Goal: Transaction & Acquisition: Purchase product/service

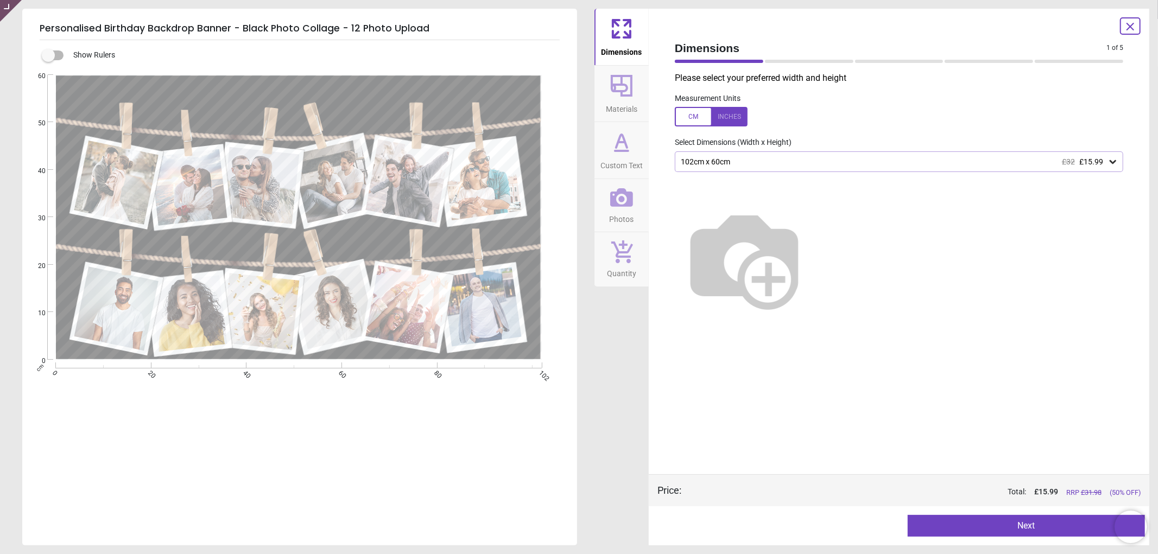
click at [1131, 27] on icon at bounding box center [1130, 26] width 7 height 7
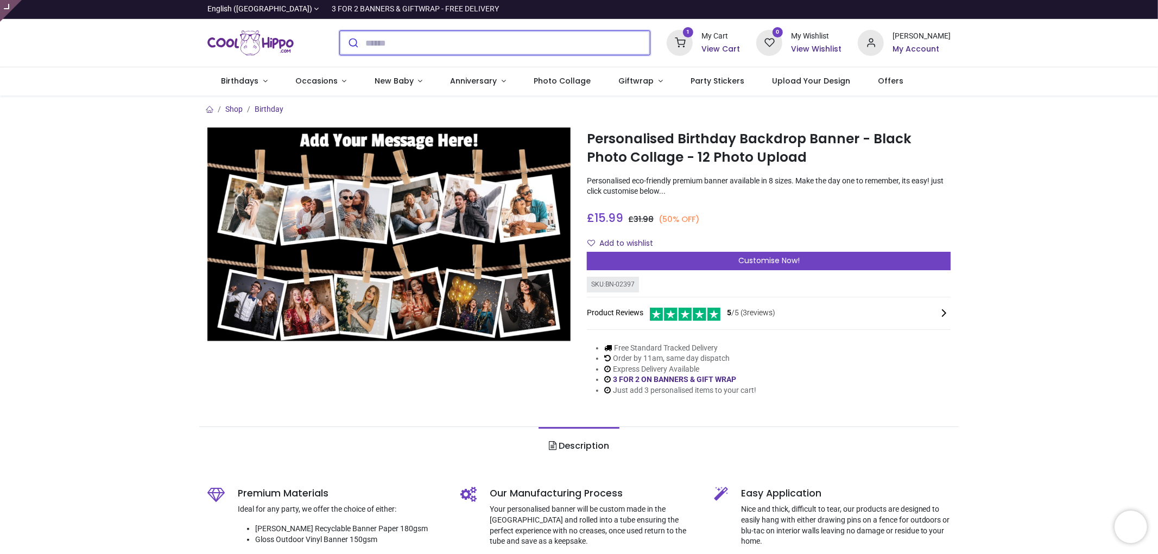
click at [457, 33] on input "search" at bounding box center [507, 43] width 285 height 24
type input "****"
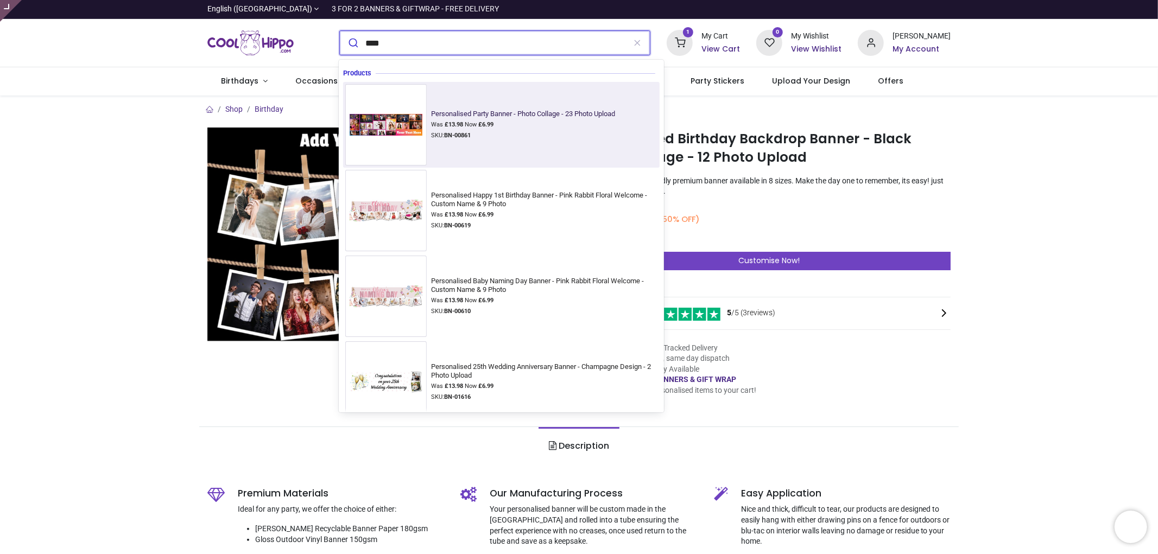
click at [468, 131] on div "Personalised Party Banner - Photo Collage - 23 Photo Upload Was £ 13.98 Now £ 6…" at bounding box center [525, 125] width 188 height 31
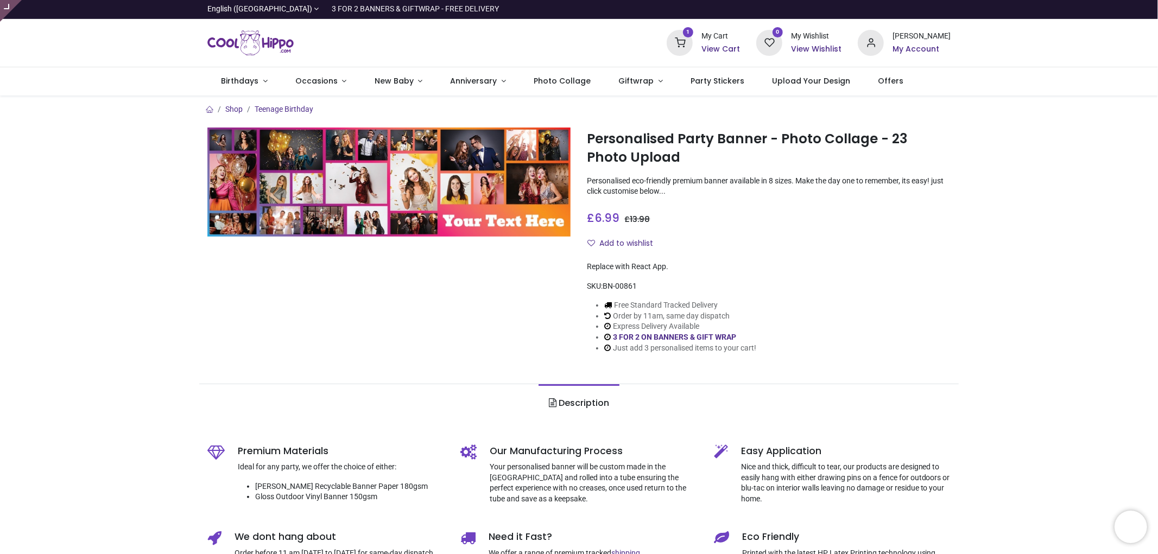
type input "**********"
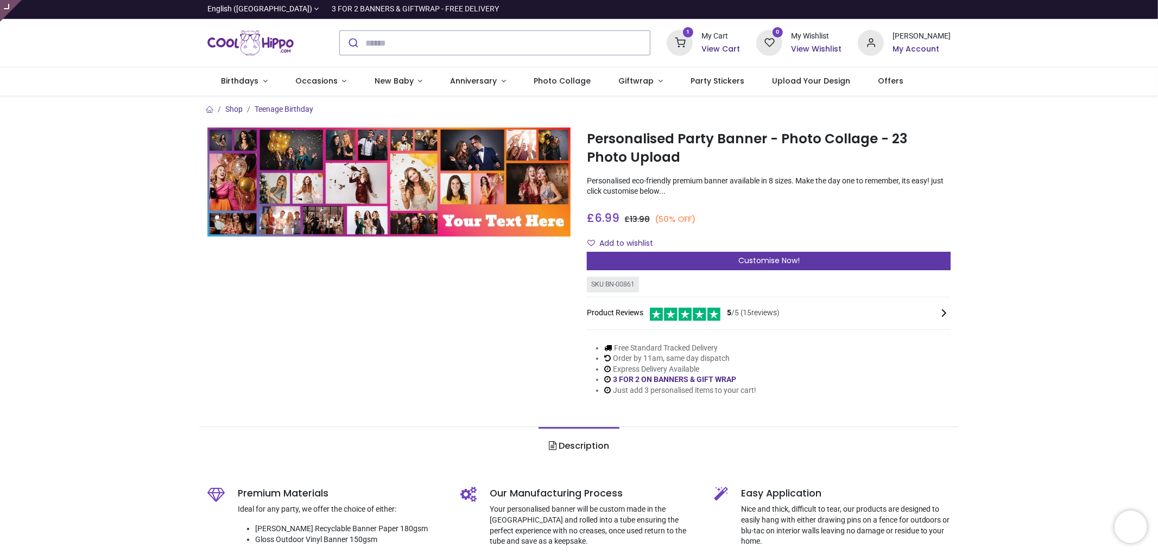
click at [749, 259] on span "Customise Now!" at bounding box center [768, 260] width 61 height 11
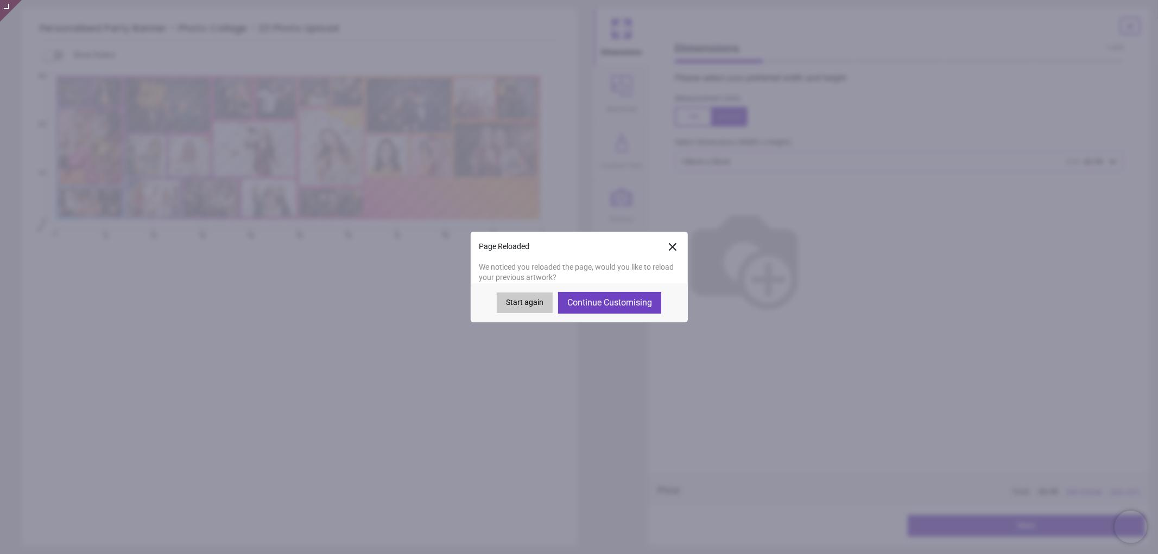
click at [514, 307] on button "Start again" at bounding box center [525, 302] width 56 height 21
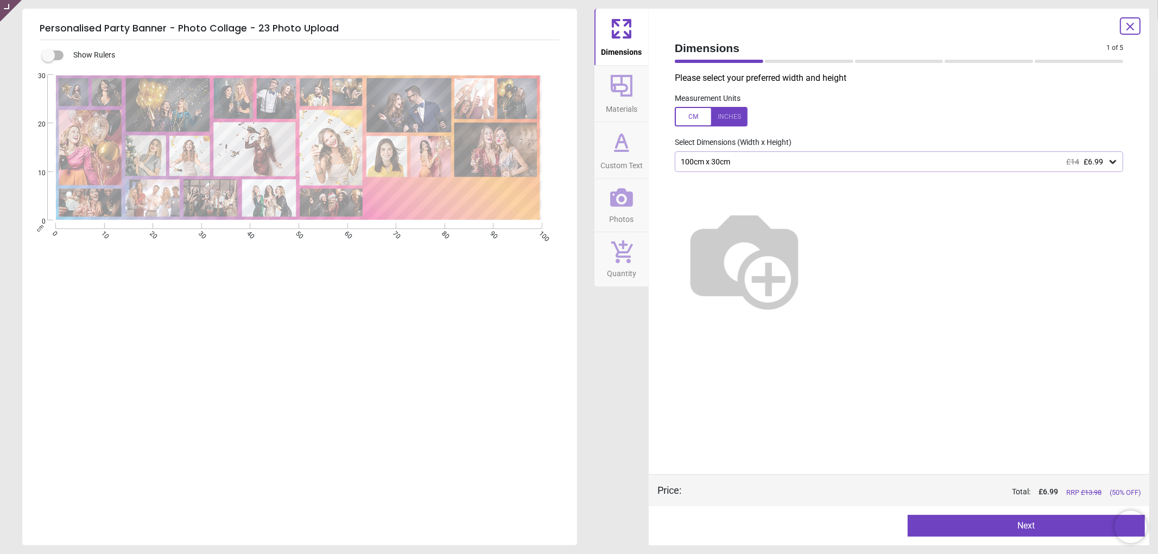
click at [769, 163] on div "100cm x 30cm £14 £6.99" at bounding box center [893, 161] width 428 height 9
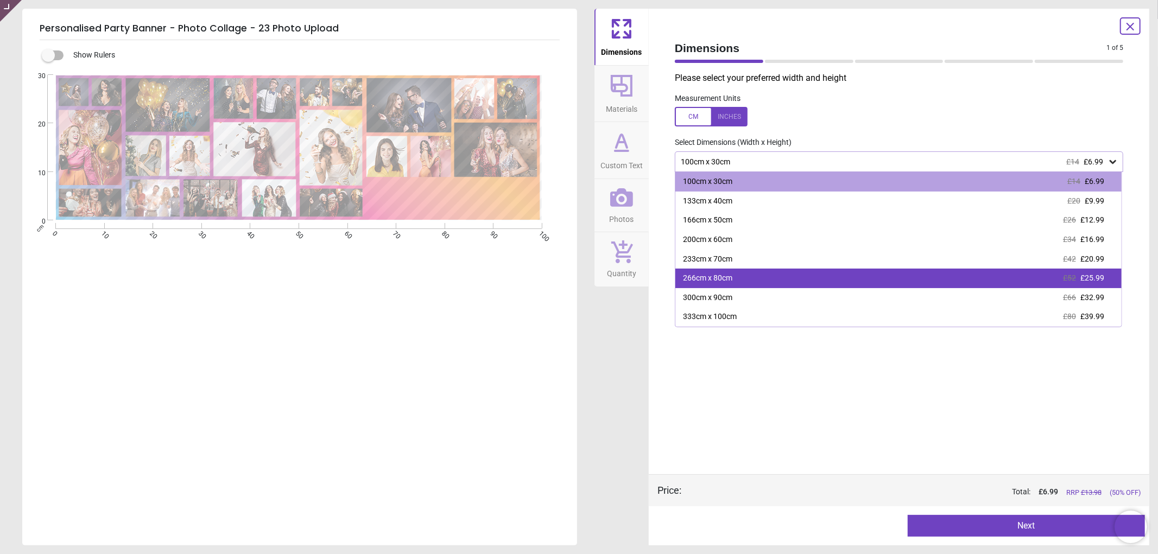
click at [747, 278] on div "266cm x 80cm £52 £25.99" at bounding box center [898, 279] width 446 height 20
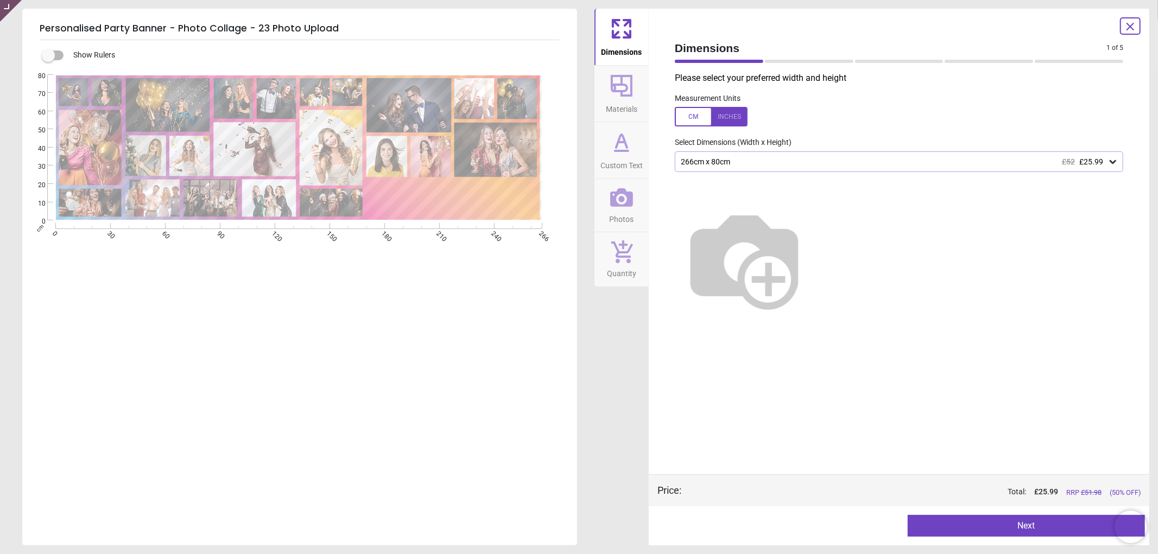
click at [764, 161] on div "266cm x 80cm £52 £25.99" at bounding box center [893, 161] width 428 height 9
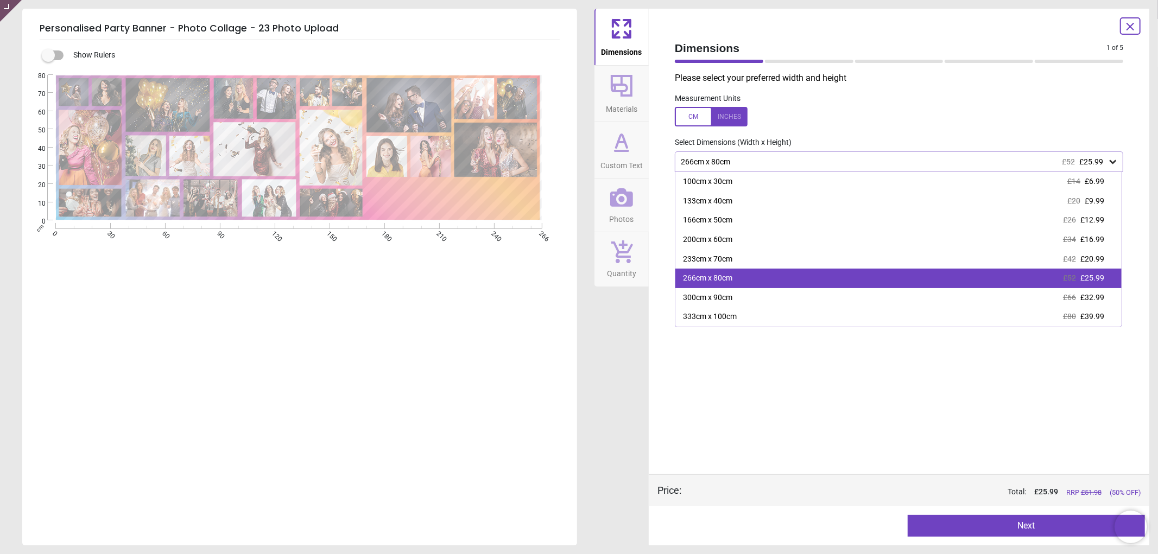
click at [721, 278] on div "266cm x 80cm" at bounding box center [707, 278] width 49 height 11
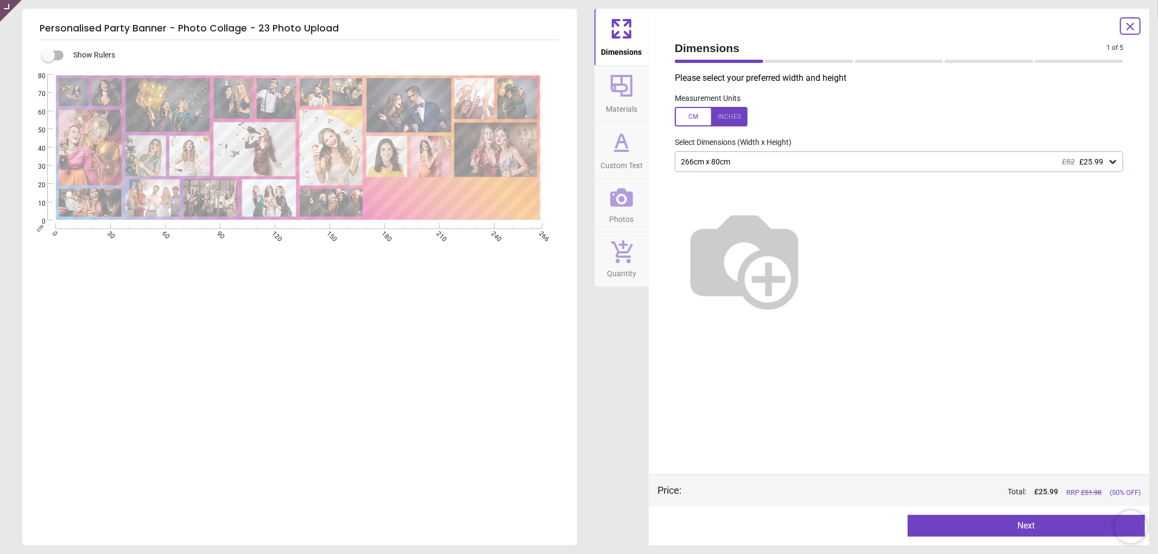
click at [709, 172] on div "266cm x 80cm £52 £25.99" at bounding box center [899, 161] width 448 height 21
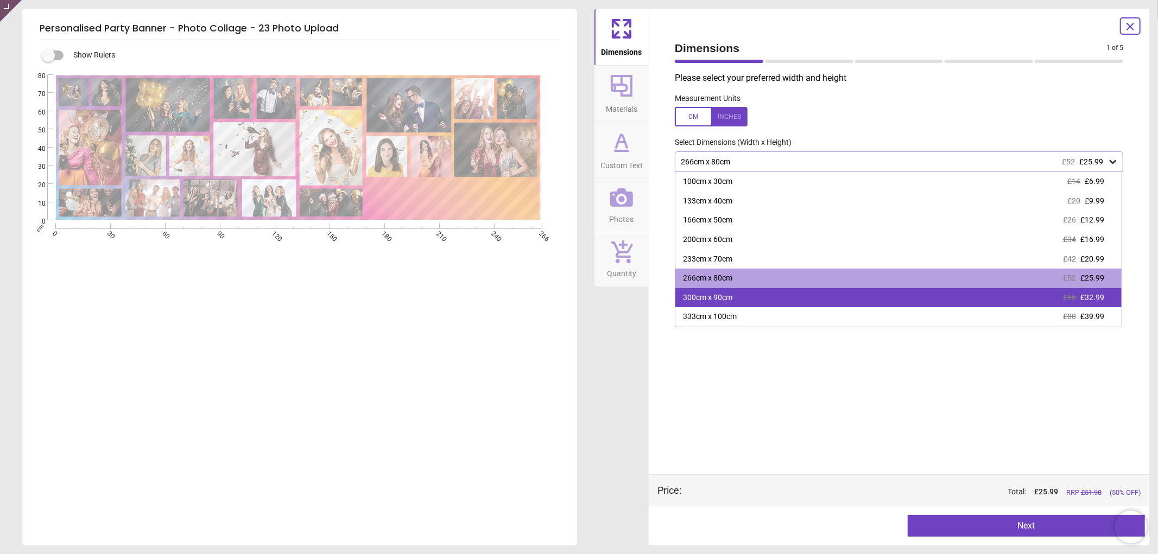
click at [732, 295] on div "300cm x 90cm £66 £32.99" at bounding box center [898, 298] width 446 height 20
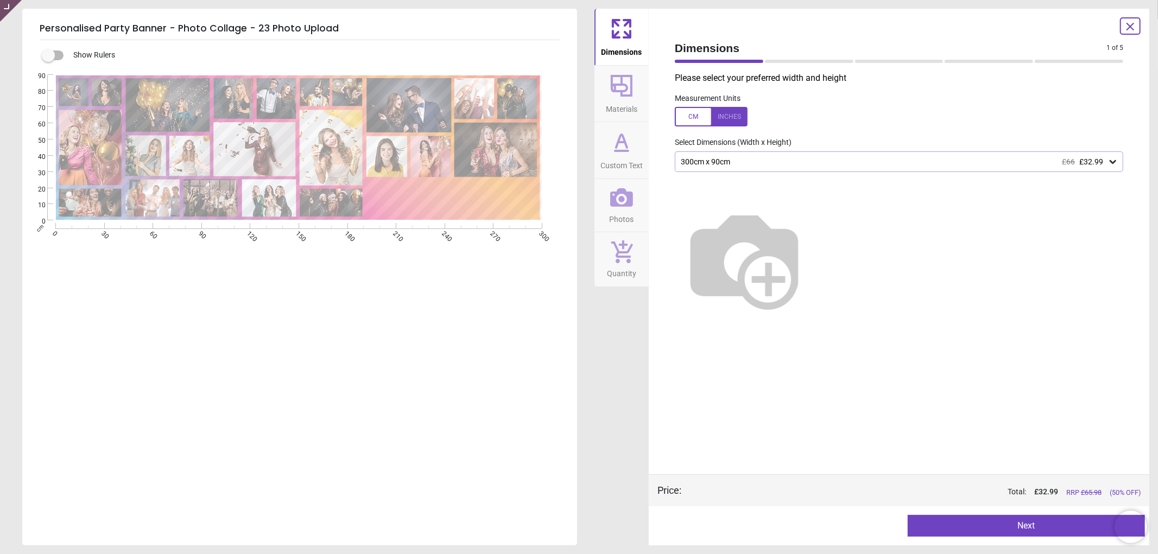
click at [750, 167] on div "300cm x 90cm £66 £32.99" at bounding box center [899, 161] width 448 height 21
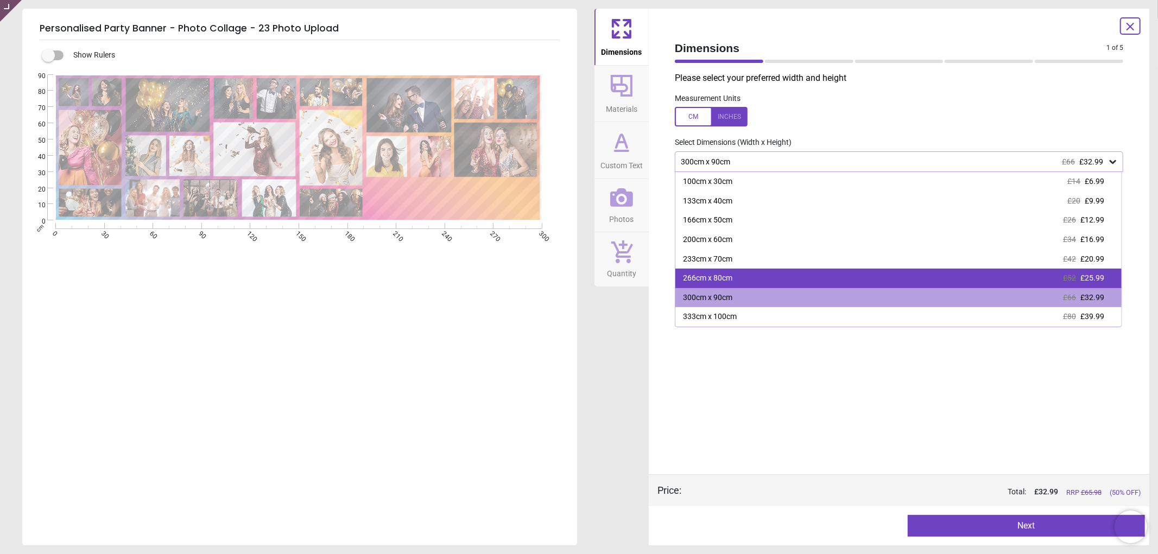
click at [734, 277] on div "266cm x 80cm £52 £25.99" at bounding box center [898, 279] width 446 height 20
